Goal: Find specific page/section: Find specific page/section

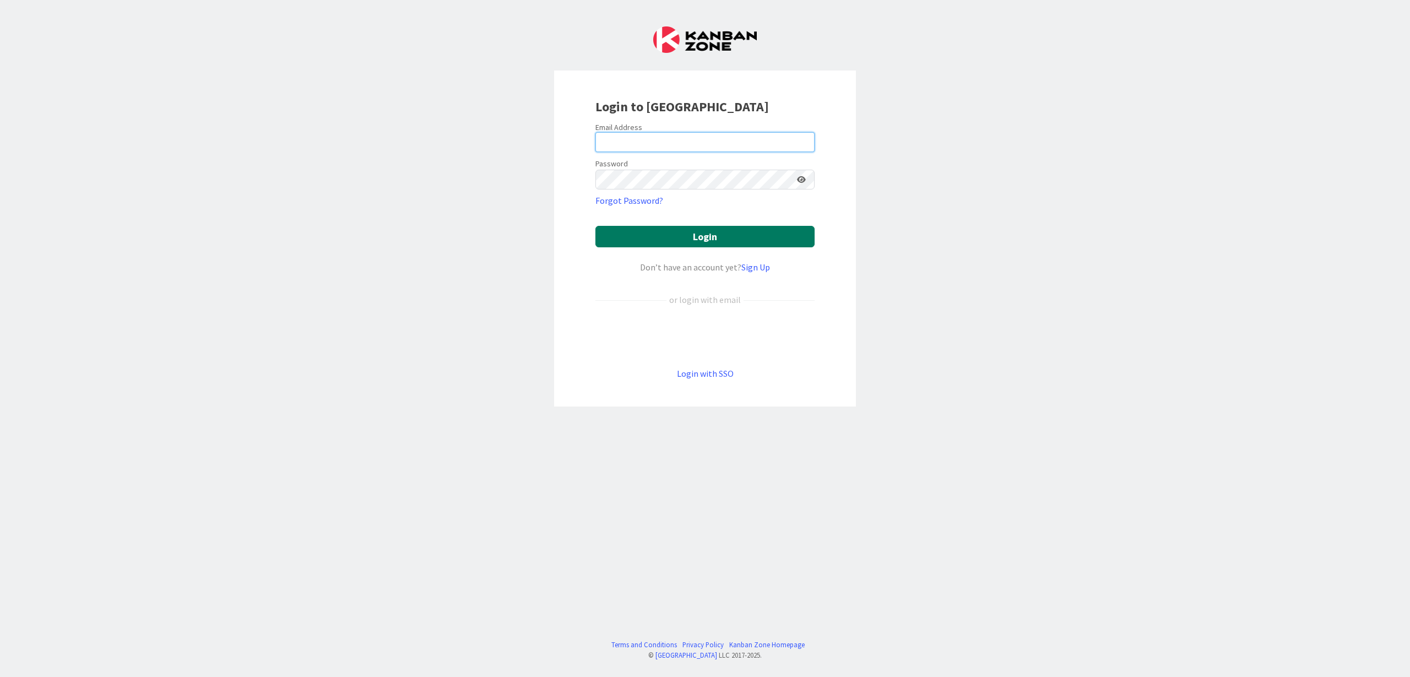
type input "ernie.devenecia@mh.alabama.gov"
click at [694, 241] on button "Login" at bounding box center [704, 236] width 219 height 21
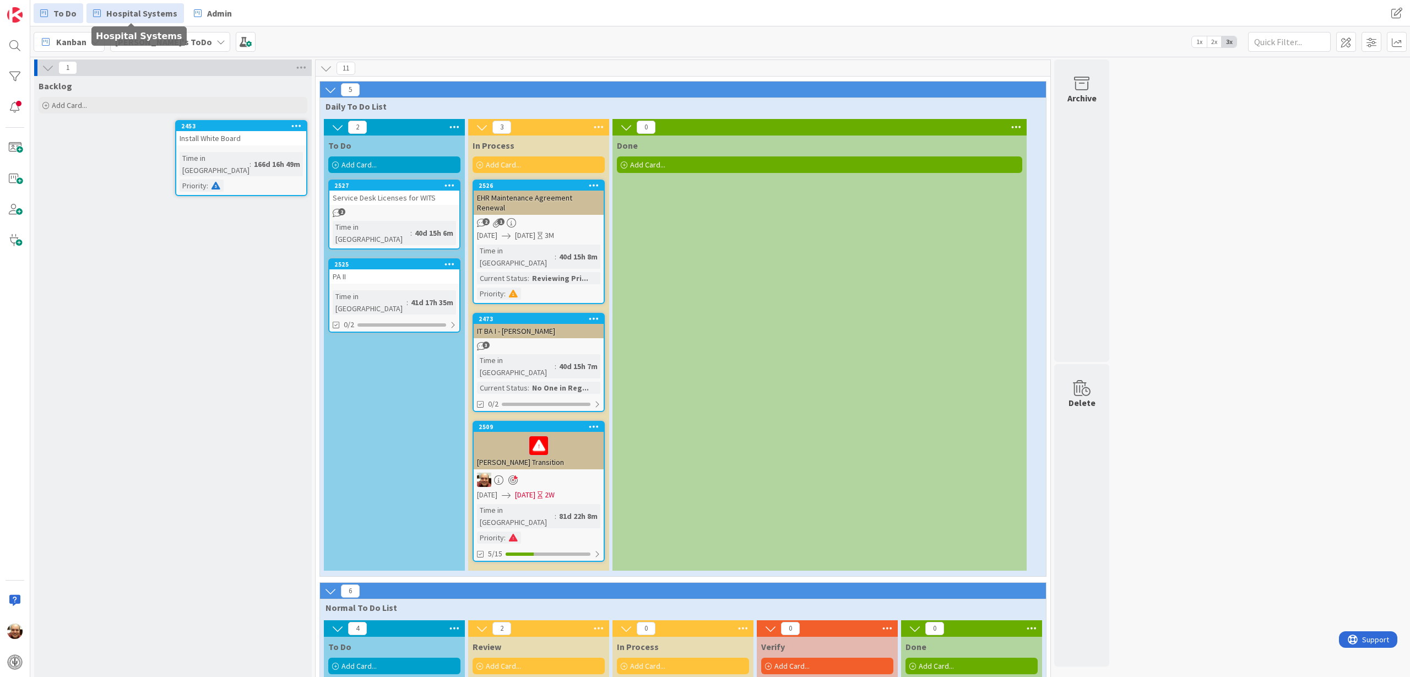
click at [134, 11] on span "Hospital Systems" at bounding box center [141, 13] width 71 height 13
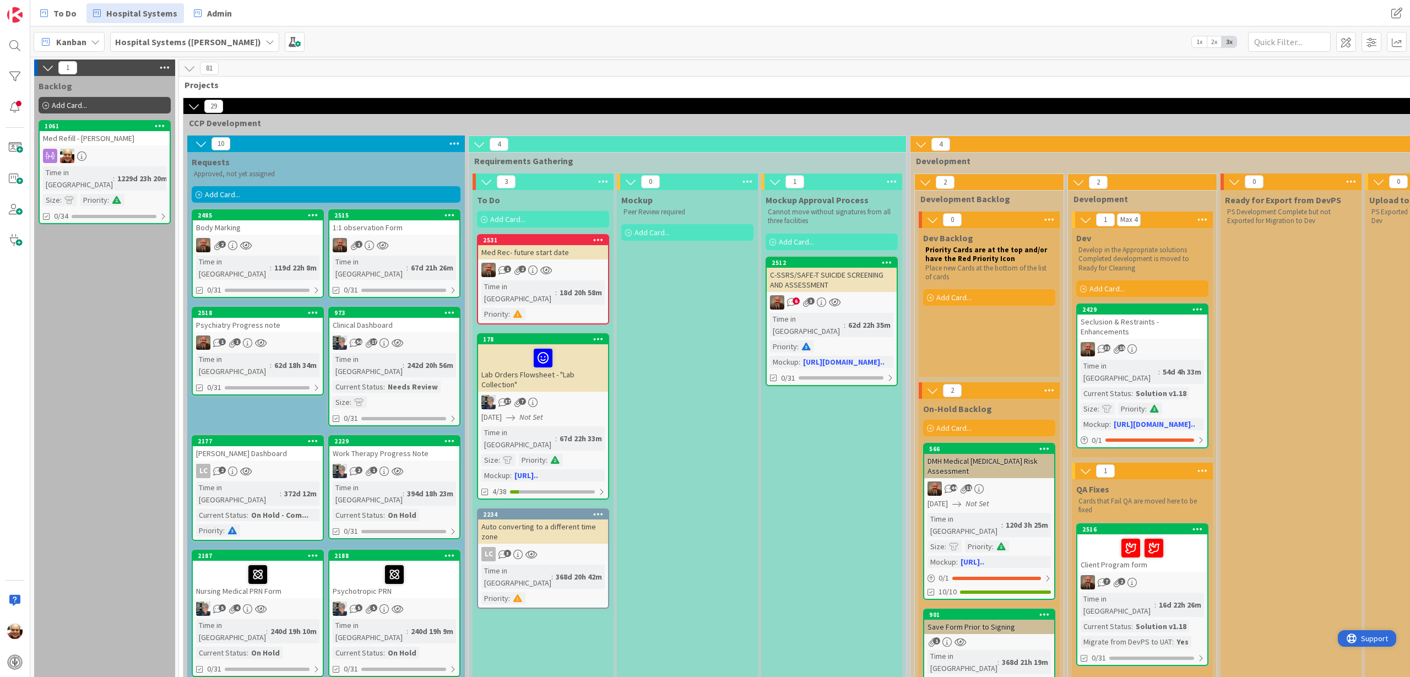
click at [743, 420] on span "Support" at bounding box center [1374, 638] width 27 height 13
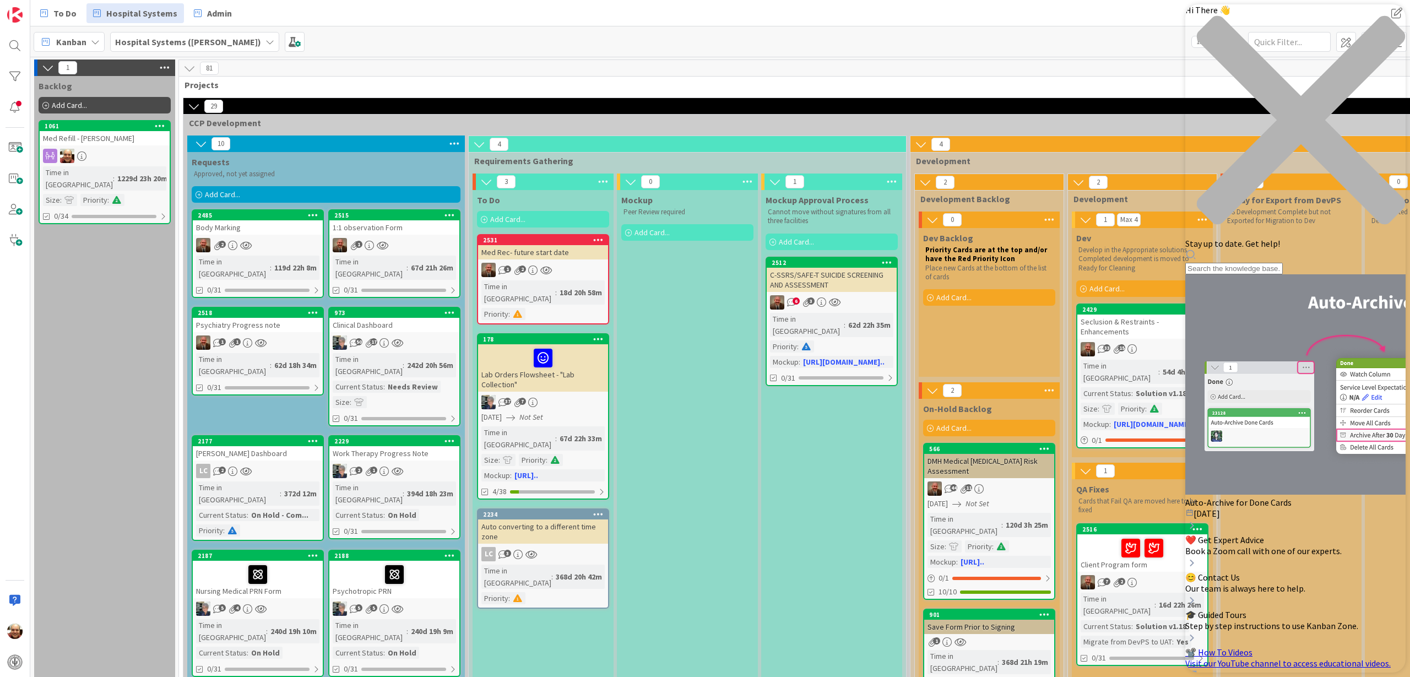
click at [743, 420] on icon "Auto-Archive for Done Cards" at bounding box center [1191, 525] width 13 height 13
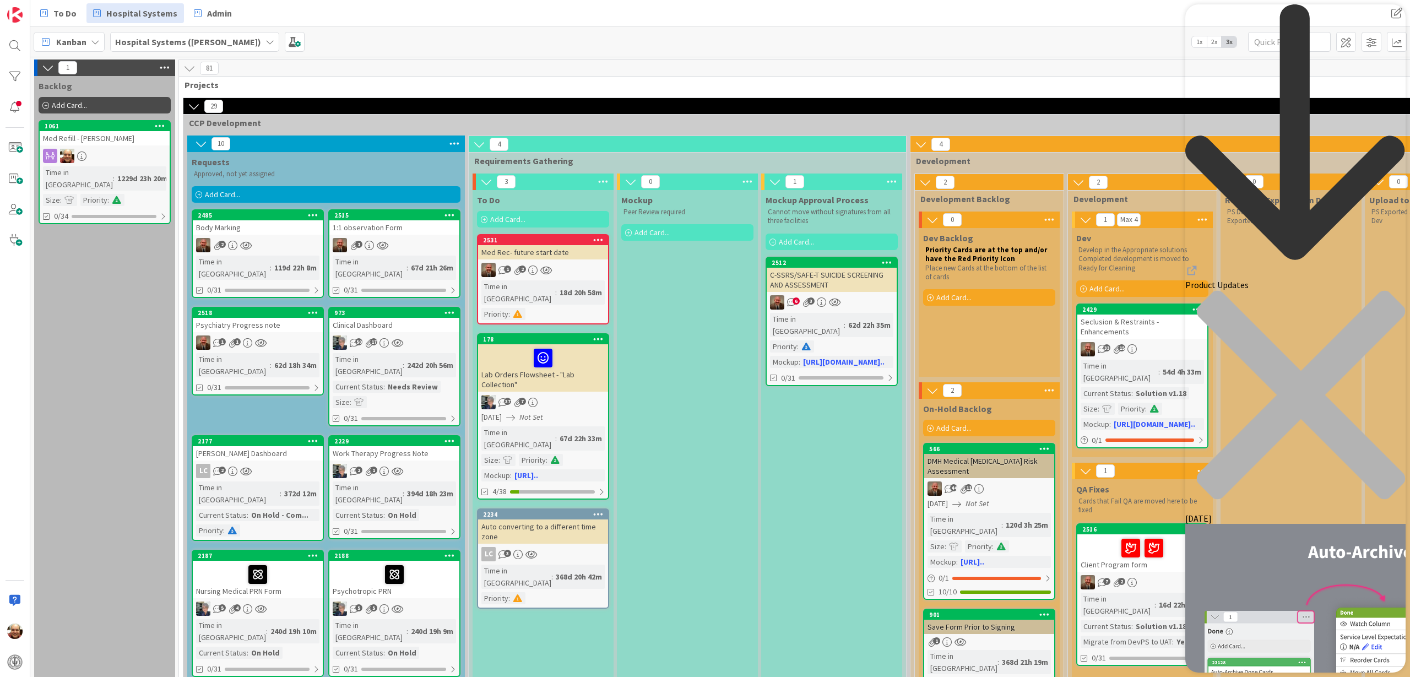
click at [743, 290] on div "close resource center" at bounding box center [1295, 401] width 220 height 223
